Goal: Task Accomplishment & Management: Manage account settings

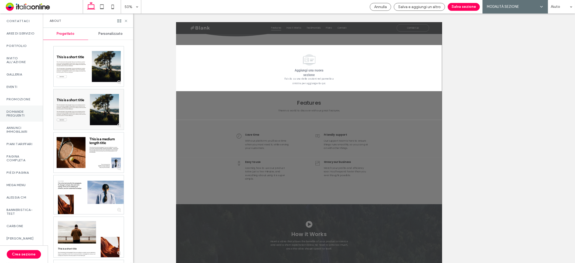
scroll to position [359, 0]
click at [25, 174] on label "GIACOMINO" at bounding box center [21, 172] width 30 height 4
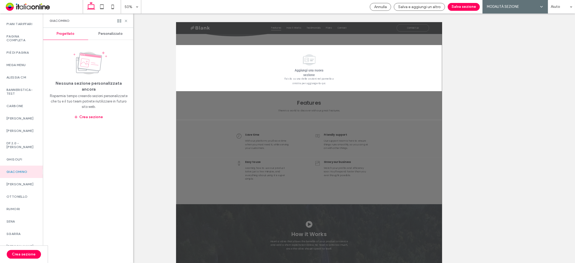
click at [114, 34] on span "Personalizzato" at bounding box center [111, 34] width 24 height 4
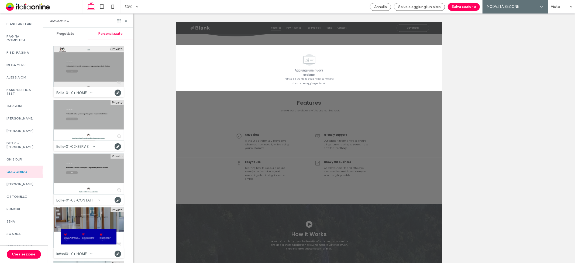
click at [95, 66] on div at bounding box center [89, 66] width 70 height 40
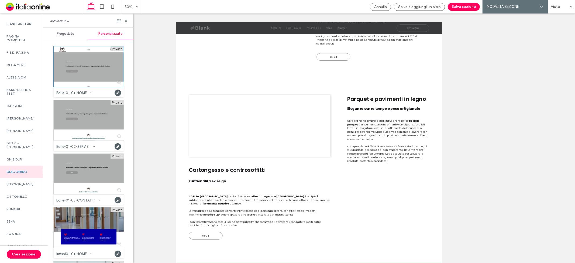
scroll to position [959, 0]
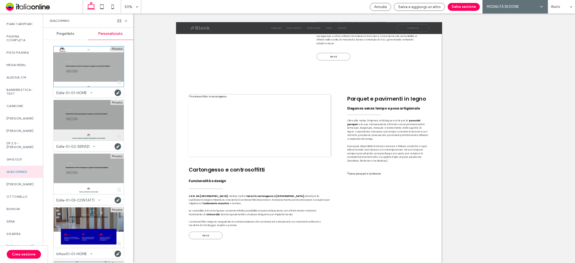
click at [88, 113] on div at bounding box center [89, 120] width 70 height 40
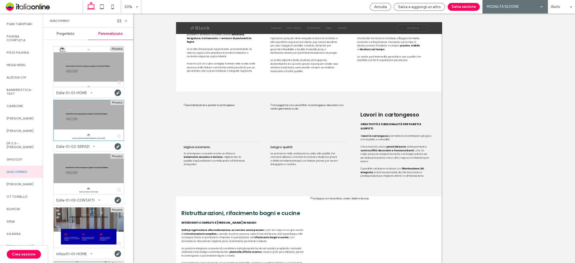
scroll to position [1109, 0]
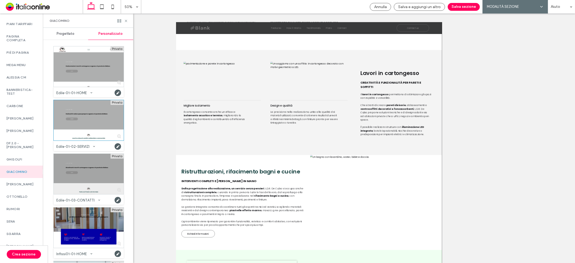
click at [89, 173] on div at bounding box center [89, 174] width 70 height 40
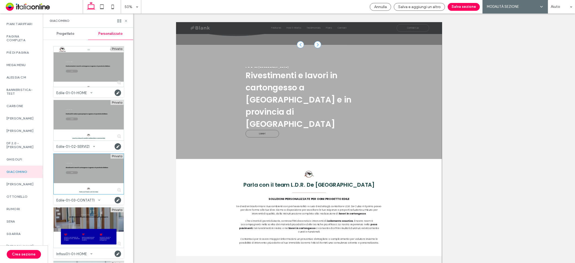
scroll to position [211, 0]
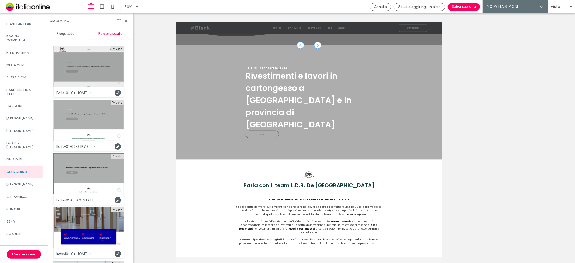
click at [87, 57] on div at bounding box center [89, 66] width 70 height 40
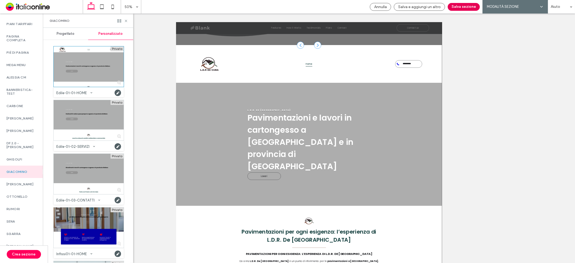
click at [462, 6] on button "Salva sezione" at bounding box center [464, 7] width 32 height 8
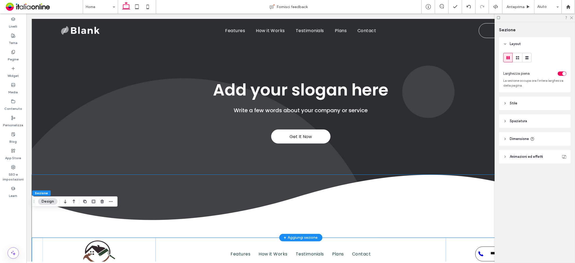
scroll to position [0, 0]
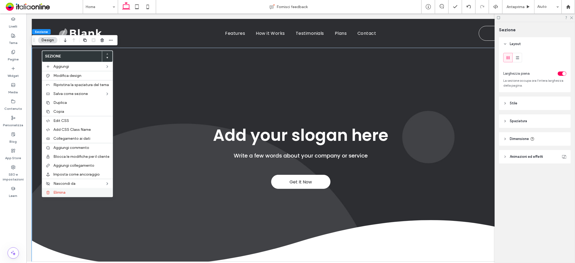
click at [64, 190] on span "Elimina" at bounding box center [59, 192] width 12 height 5
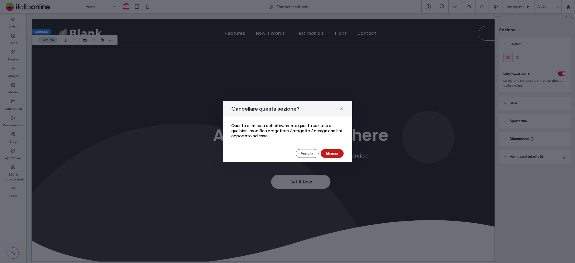
click at [330, 150] on button "Elimina" at bounding box center [332, 153] width 23 height 9
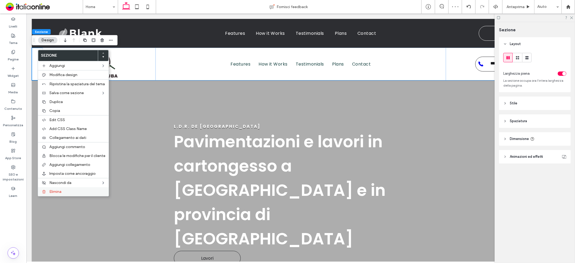
click at [75, 191] on label "Elimina" at bounding box center [77, 191] width 56 height 5
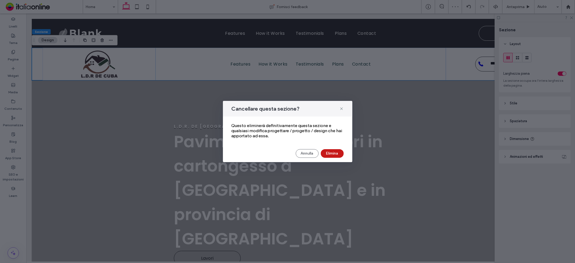
click at [335, 154] on button "Elimina" at bounding box center [332, 153] width 23 height 9
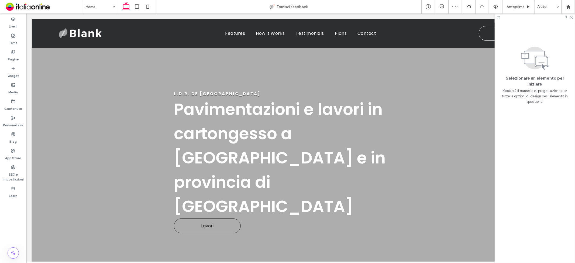
click at [570, 19] on div at bounding box center [535, 17] width 80 height 8
click at [240, 125] on span "Pavimentazioni e lavori in cartongesso a [GEOGRAPHIC_DATA] e in provincia di [G…" at bounding box center [280, 158] width 212 height 120
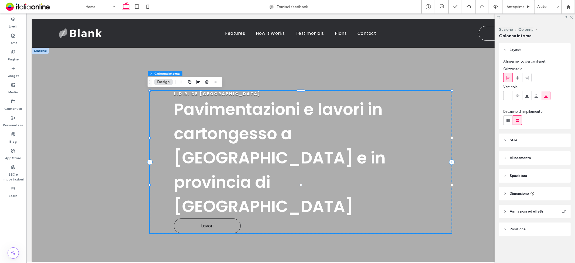
click at [240, 125] on span "Pavimentazioni e lavori in cartongesso a [GEOGRAPHIC_DATA] e in provincia di [G…" at bounding box center [280, 158] width 212 height 120
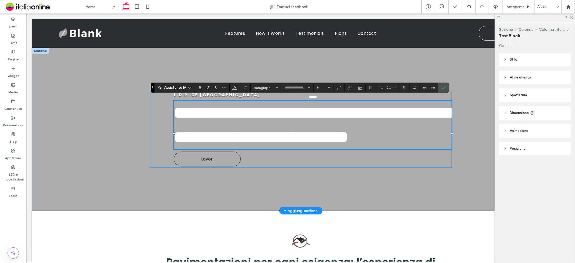
type input "*******"
type input "**"
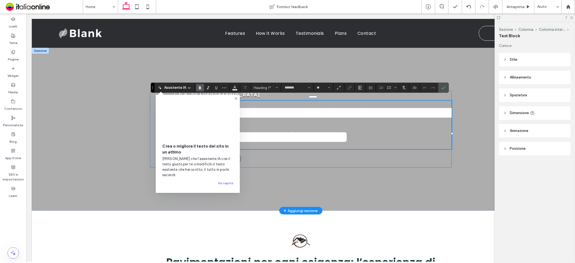
click at [240, 125] on span "**********" at bounding box center [313, 124] width 279 height 40
